Goal: Task Accomplishment & Management: Complete application form

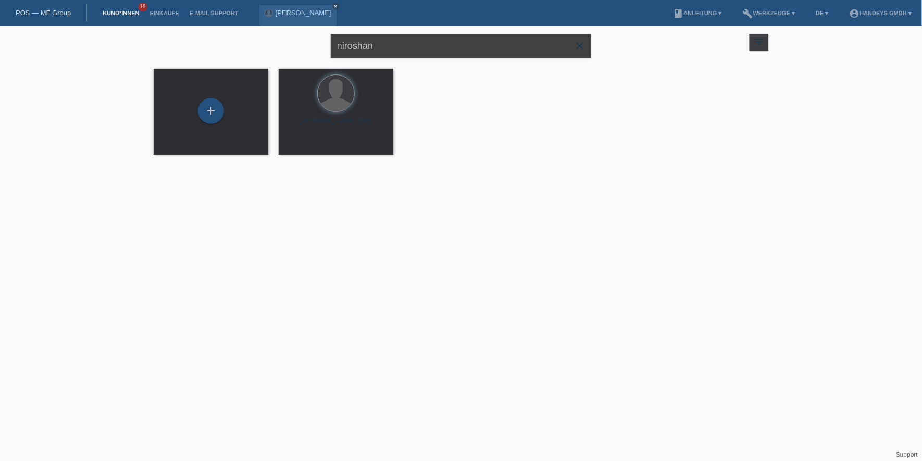
drag, startPoint x: 381, startPoint y: 44, endPoint x: 294, endPoint y: 55, distance: 88.1
click at [294, 55] on div "niroshan close filter_list view_module Alle Kund*innen anzeigen star Markierte …" at bounding box center [460, 44] width 625 height 37
type input "mamadi"
click at [296, 145] on span "Anzeigen" at bounding box center [308, 146] width 28 height 8
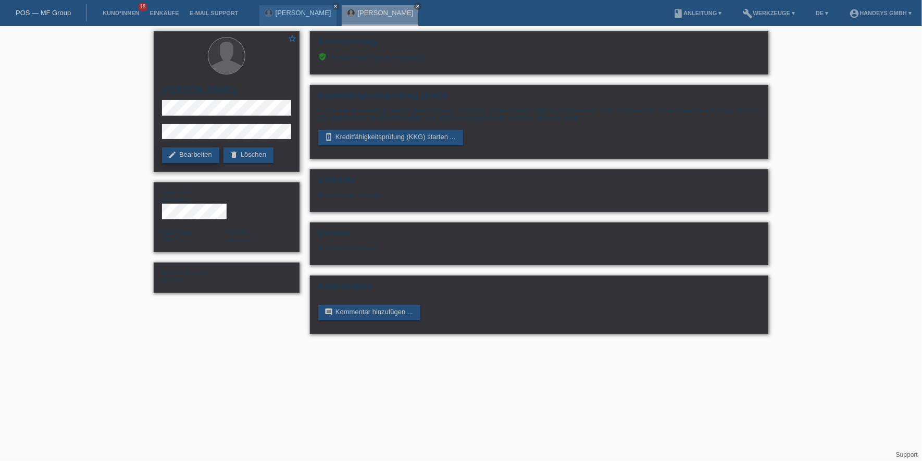
click at [181, 157] on link "edit Bearbeiten" at bounding box center [190, 155] width 57 height 16
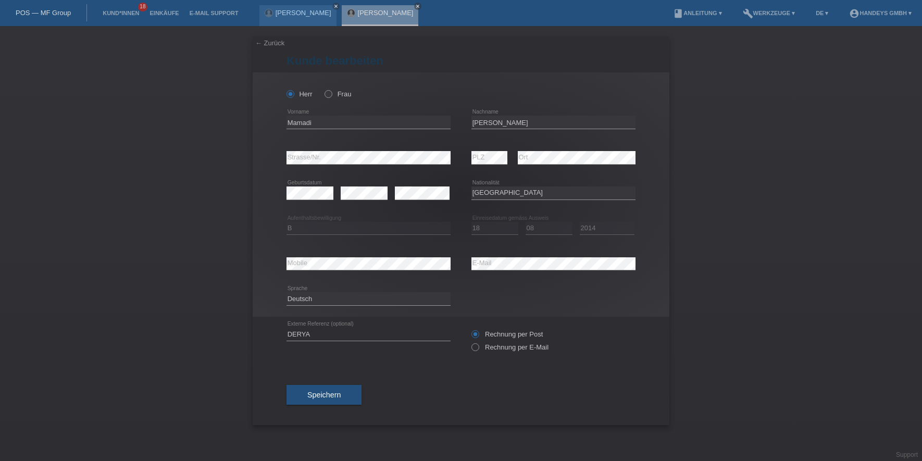
select select "GN"
select select "B"
select select "18"
select select "08"
select select "2014"
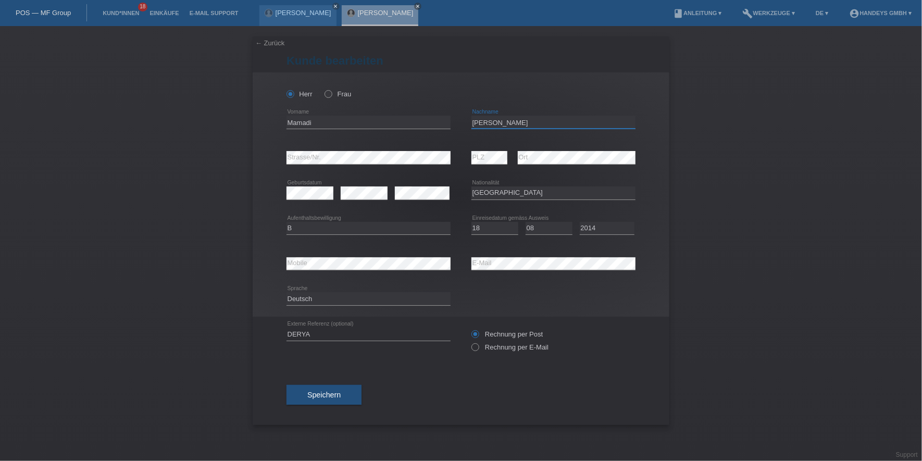
click at [483, 121] on input "Diallo" at bounding box center [553, 122] width 164 height 13
click at [334, 385] on button "Speichern" at bounding box center [323, 395] width 75 height 20
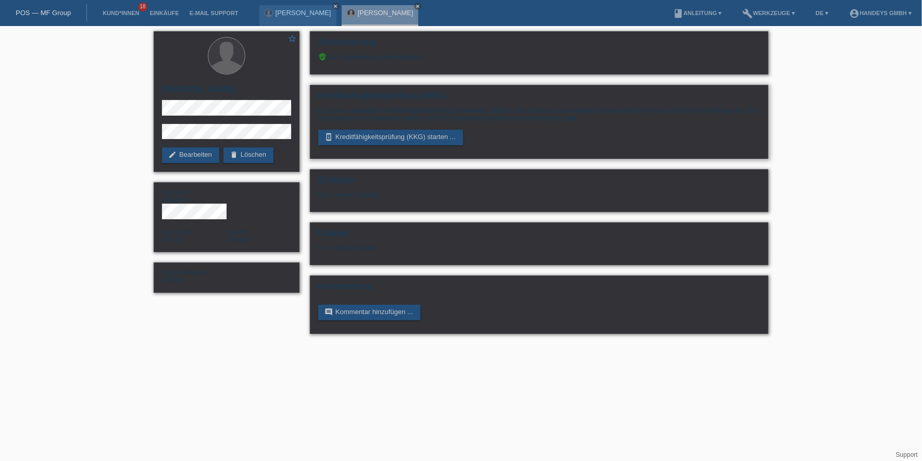
click at [395, 126] on div "Kreditfähigkeitsprüfung (KKG) Es ist eine erweiterte Kreditfähigkeitsprüfung no…" at bounding box center [539, 122] width 458 height 74
click at [396, 135] on link "perm_device_information Kreditfähigkeitsprüfung (KKG) starten ..." at bounding box center [390, 138] width 145 height 16
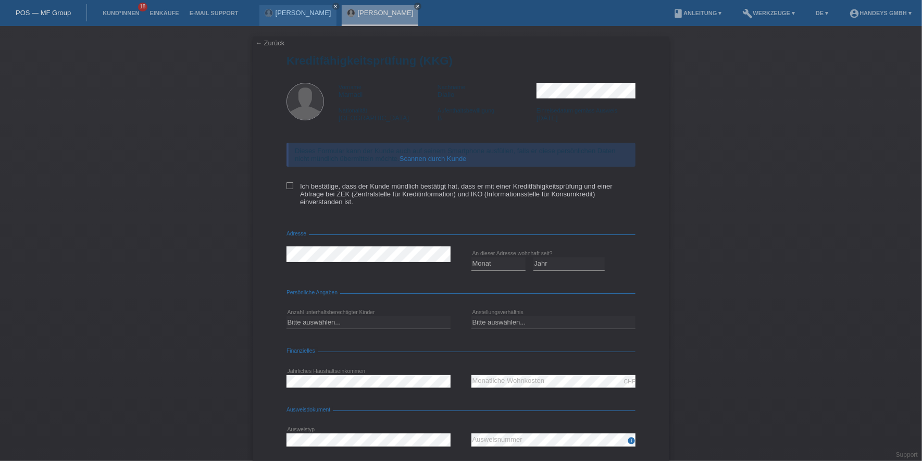
click at [417, 155] on link "Scannen durch Kunde" at bounding box center [432, 159] width 67 height 8
